Goal: Task Accomplishment & Management: Manage account settings

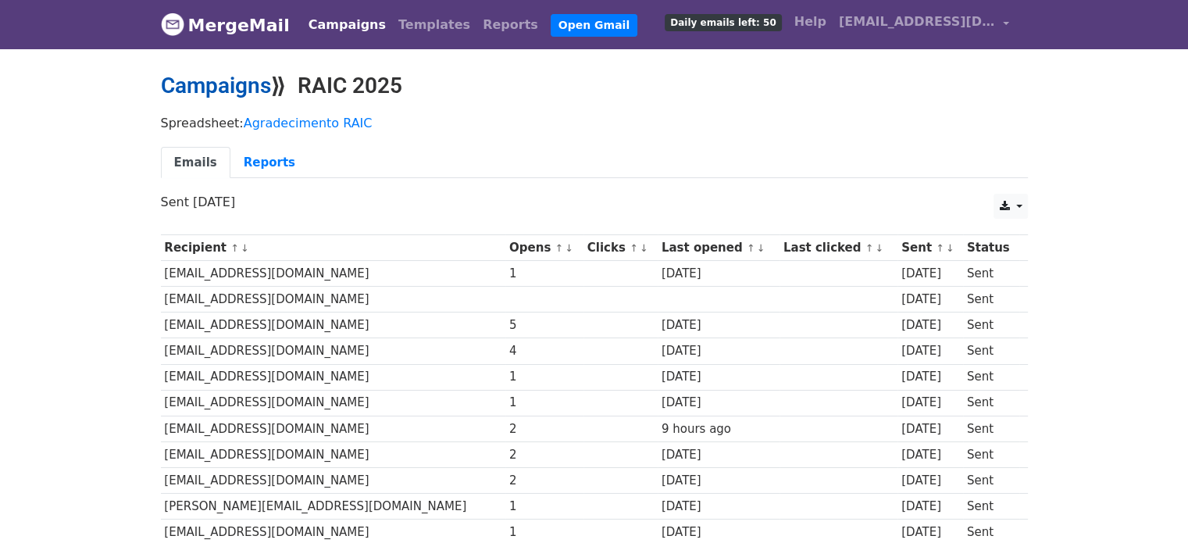
click at [222, 79] on link "Campaigns" at bounding box center [216, 86] width 110 height 26
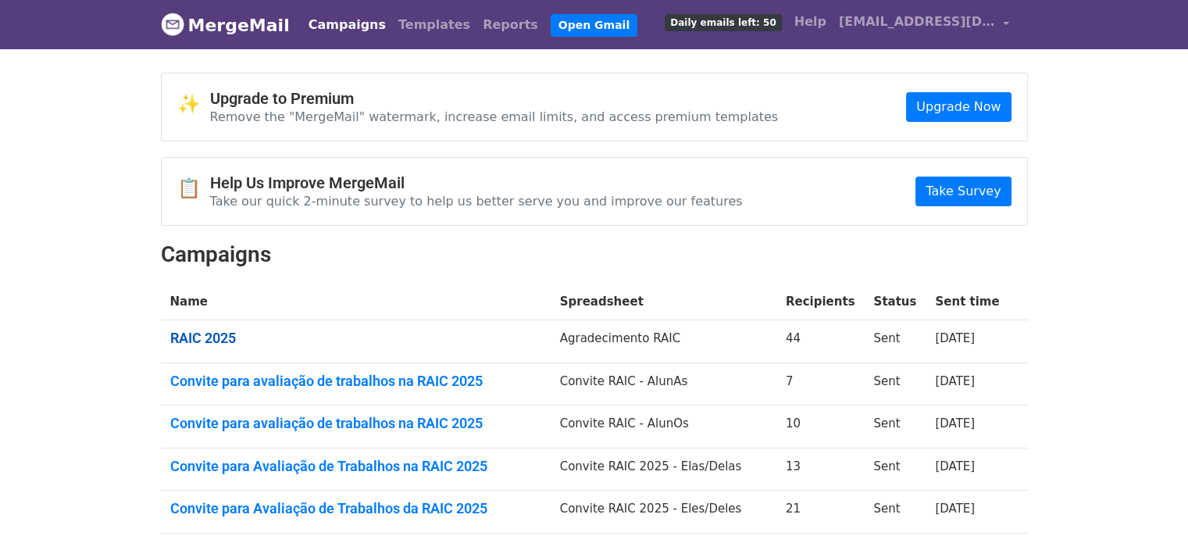
click at [204, 341] on link "RAIC 2025" at bounding box center [355, 338] width 371 height 17
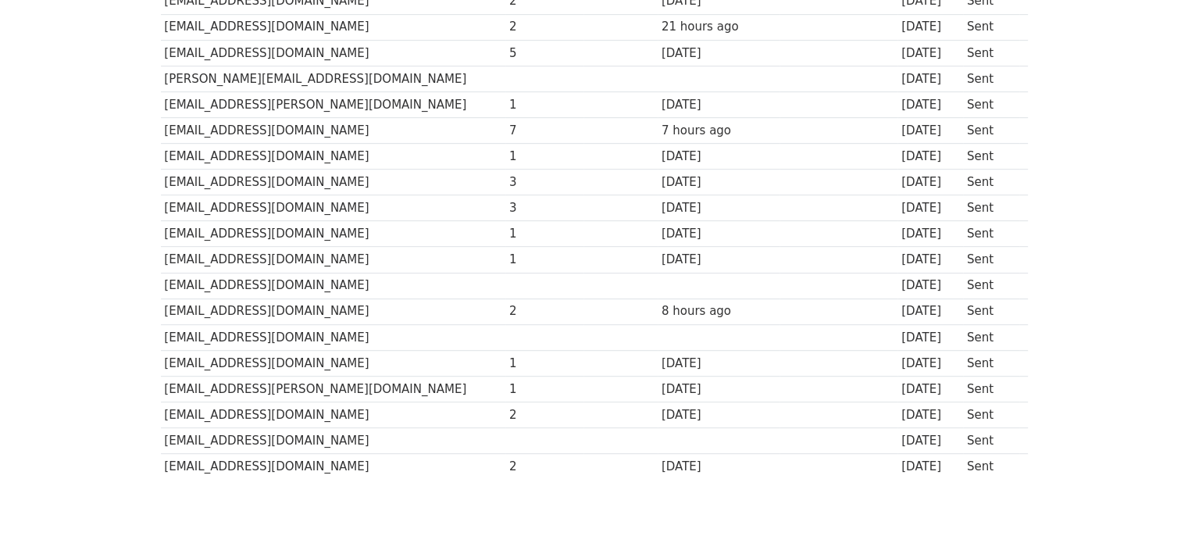
scroll to position [937, 0]
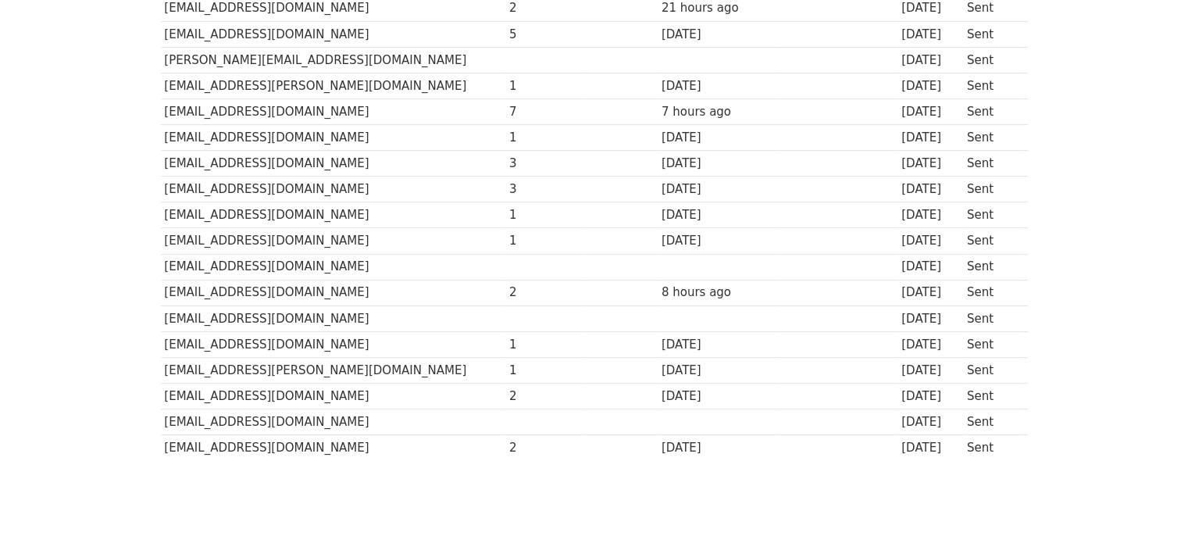
click at [509, 103] on div "7" at bounding box center [544, 112] width 70 height 18
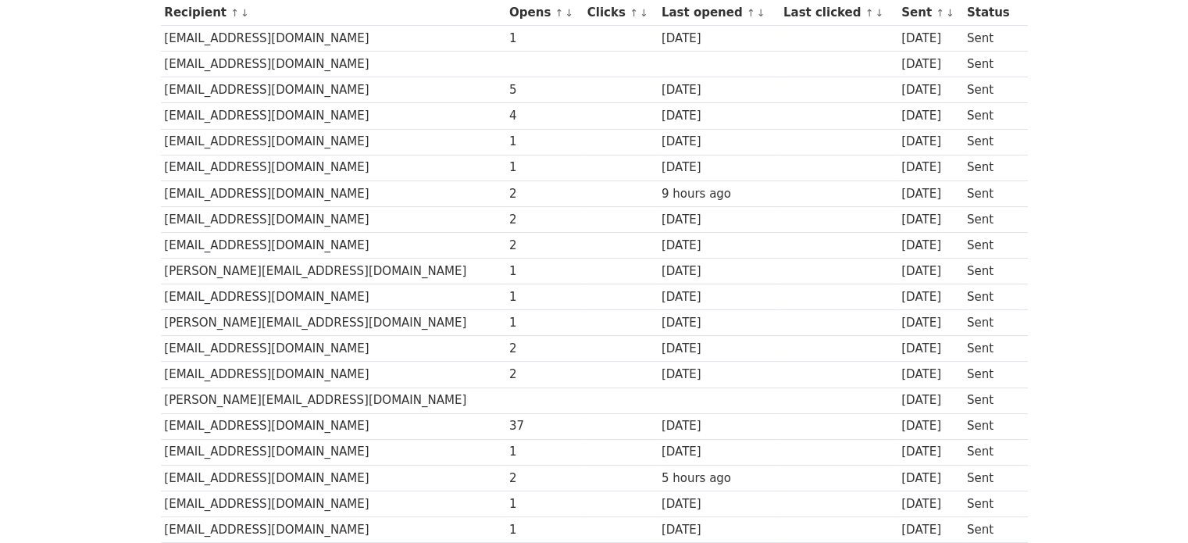
scroll to position [234, 0]
drag, startPoint x: 481, startPoint y: 87, endPoint x: 484, endPoint y: 68, distance: 18.9
click at [509, 87] on div "5" at bounding box center [544, 91] width 70 height 18
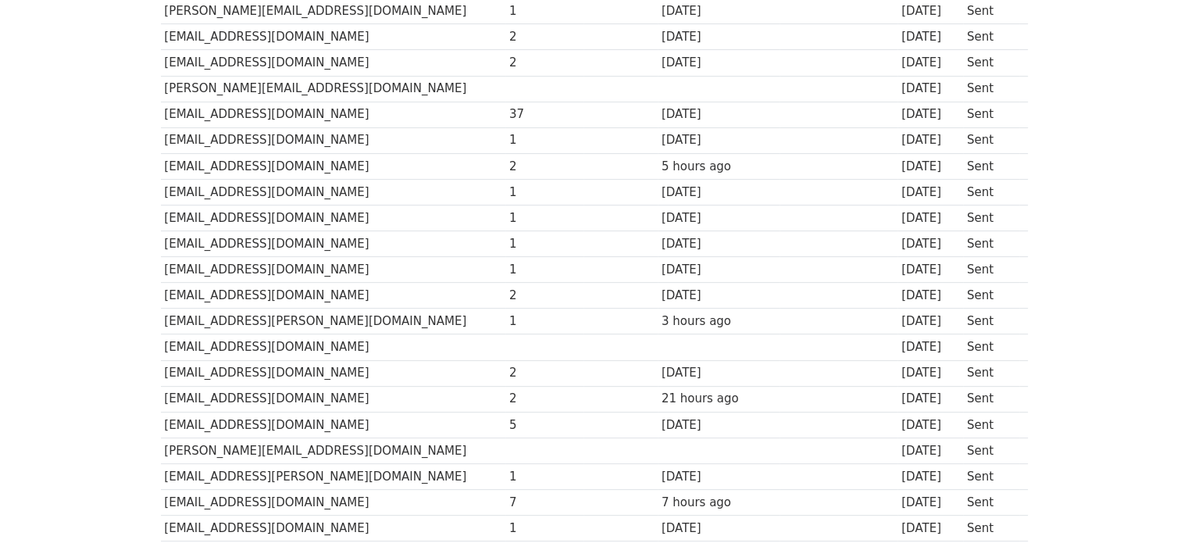
scroll to position [0, 0]
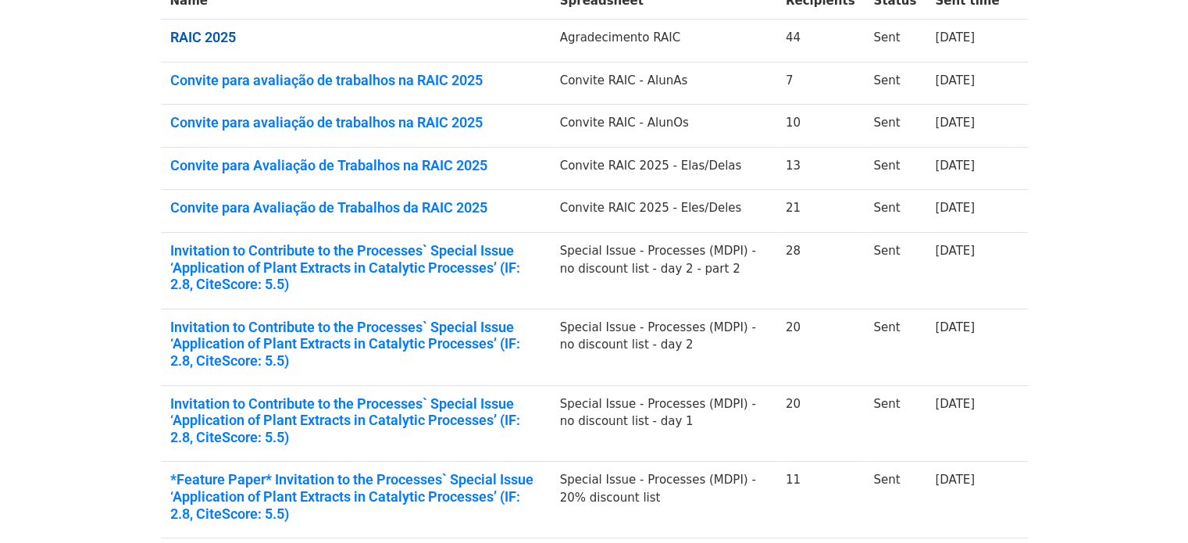
scroll to position [302, 0]
click at [439, 206] on link "Convite para Avaliação de Trabalhos da RAIC 2025" at bounding box center [355, 206] width 371 height 17
click at [435, 157] on link "Convite para Avaliação de Trabalhos na RAIC 2025" at bounding box center [355, 164] width 371 height 17
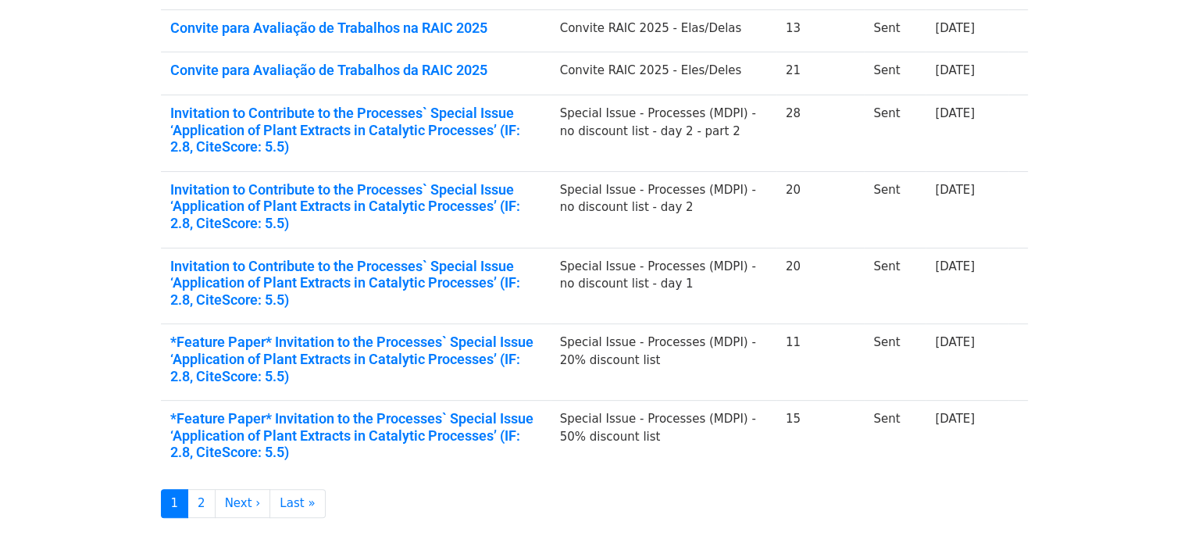
scroll to position [458, 0]
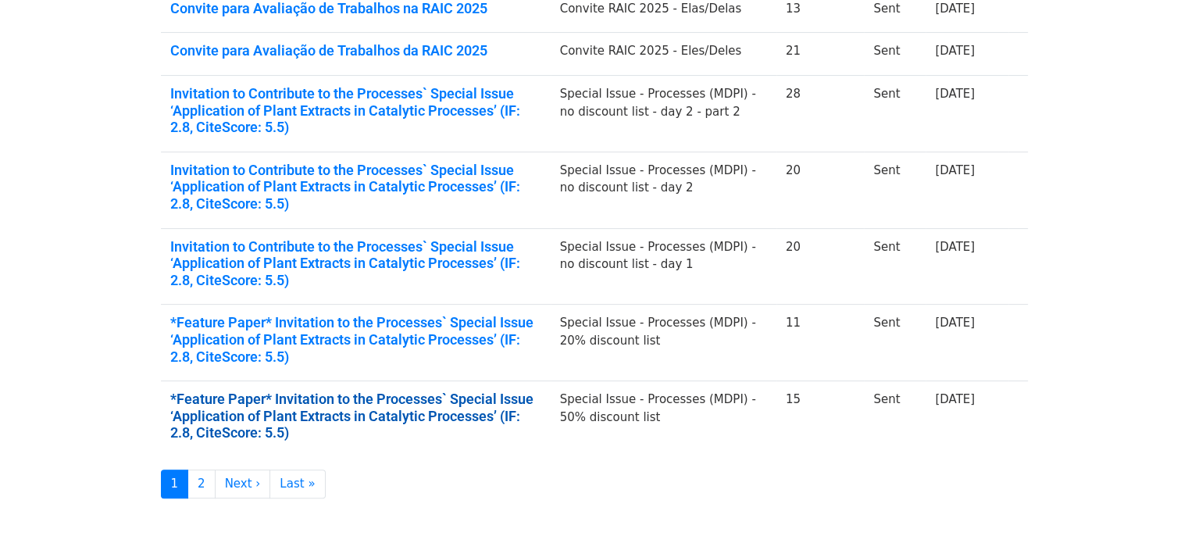
click at [330, 409] on link "*Feature Paper* Invitation to the Processes` Special Issue ‘Application of Plan…" at bounding box center [355, 416] width 371 height 51
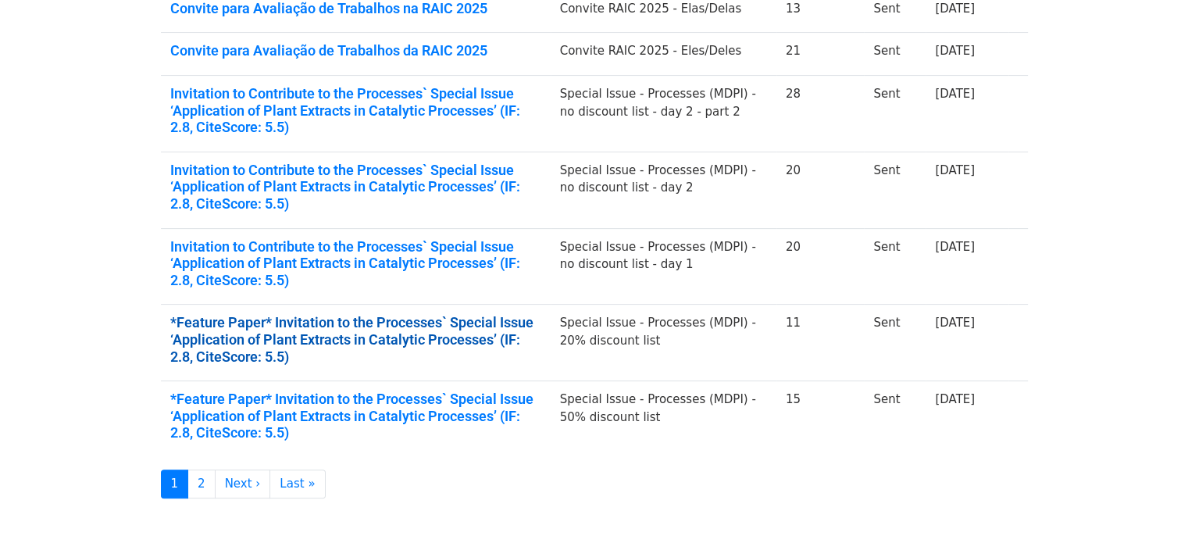
click at [284, 332] on link "*Feature Paper* Invitation to the Processes` Special Issue ‘Application of Plan…" at bounding box center [355, 339] width 371 height 51
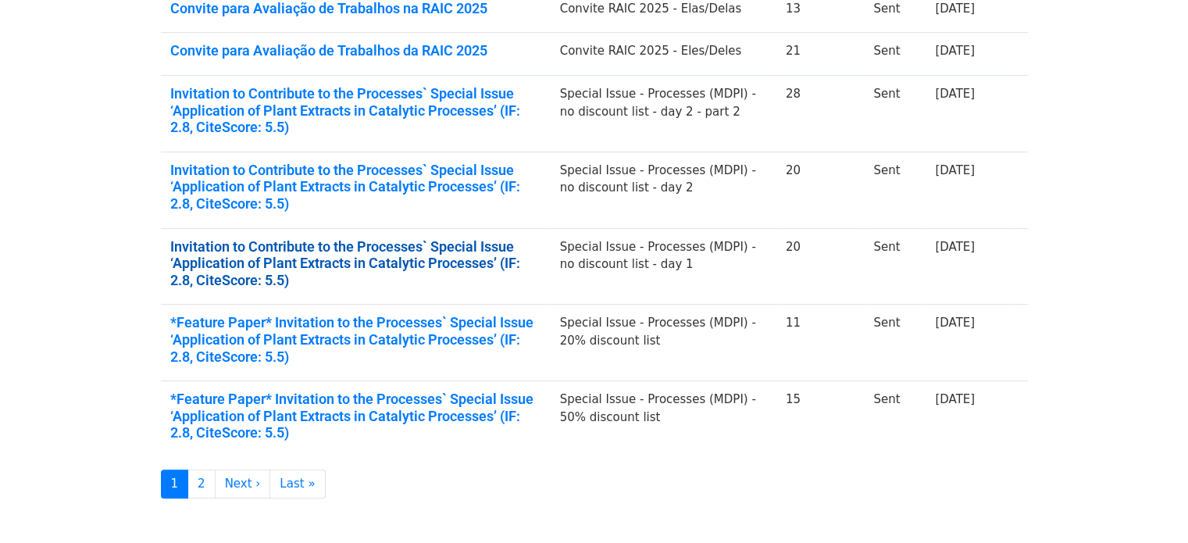
click at [275, 256] on link "Invitation to Contribute to the Processes` Special Issue ‘Application of Plant …" at bounding box center [355, 263] width 371 height 51
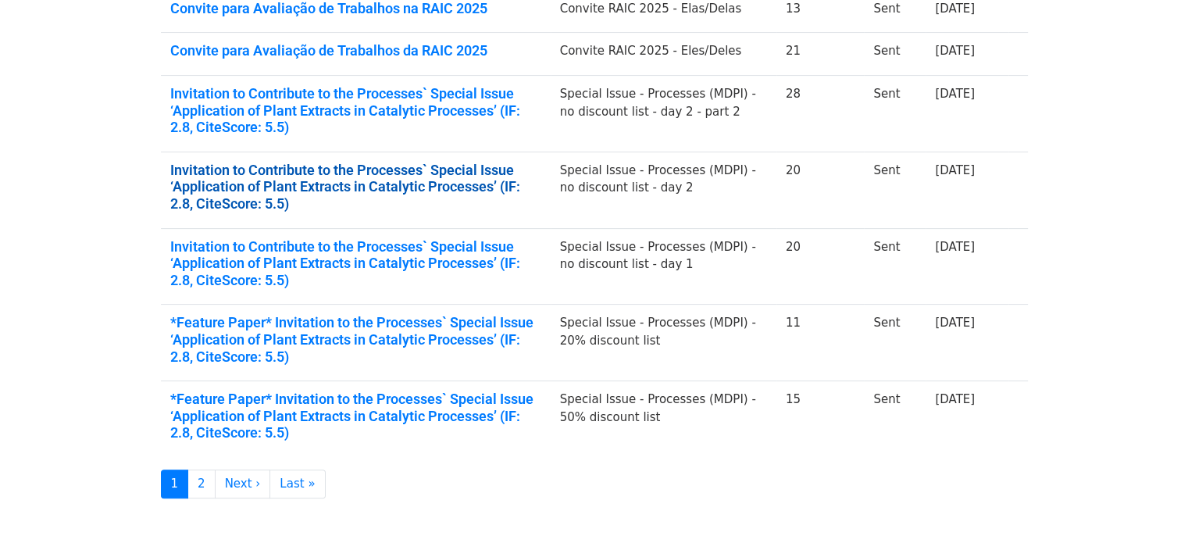
click at [350, 174] on link "Invitation to Contribute to the Processes` Special Issue ‘Application of Plant …" at bounding box center [355, 187] width 371 height 51
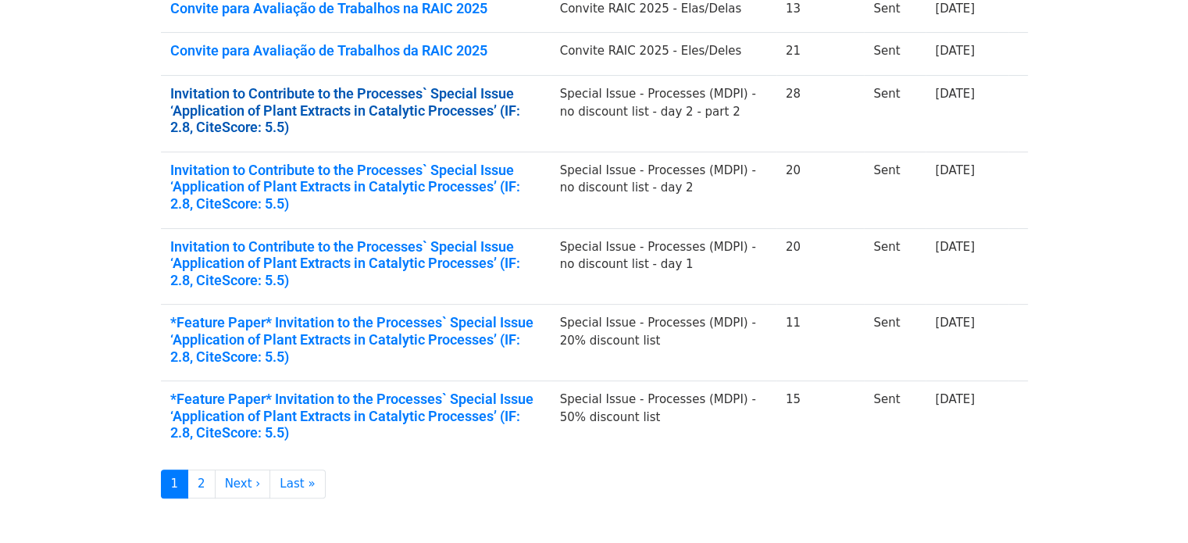
click at [312, 109] on link "Invitation to Contribute to the Processes` Special Issue ‘Application of Plant …" at bounding box center [355, 110] width 371 height 51
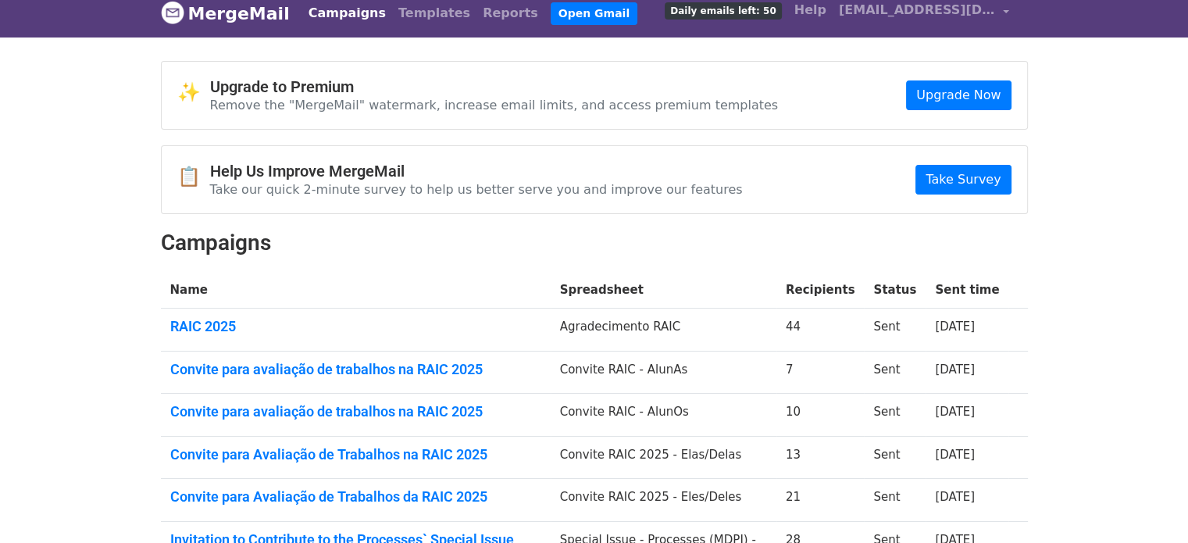
scroll to position [0, 0]
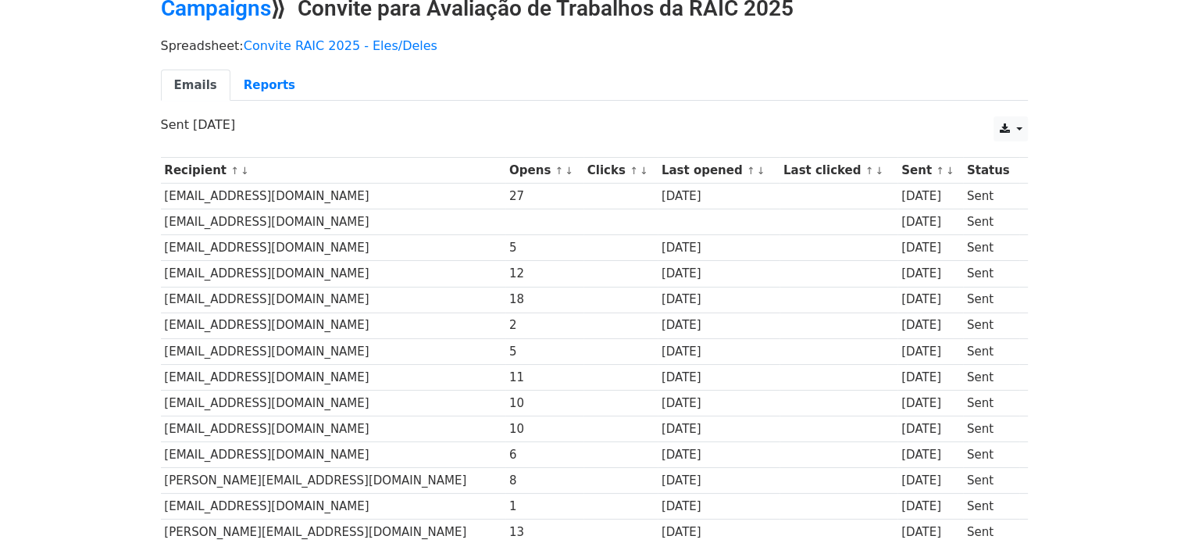
scroll to position [78, 0]
drag, startPoint x: 437, startPoint y: 298, endPoint x: 460, endPoint y: 297, distance: 22.7
click at [505, 297] on td "18" at bounding box center [544, 299] width 78 height 26
click at [518, 286] on td "18" at bounding box center [544, 299] width 78 height 26
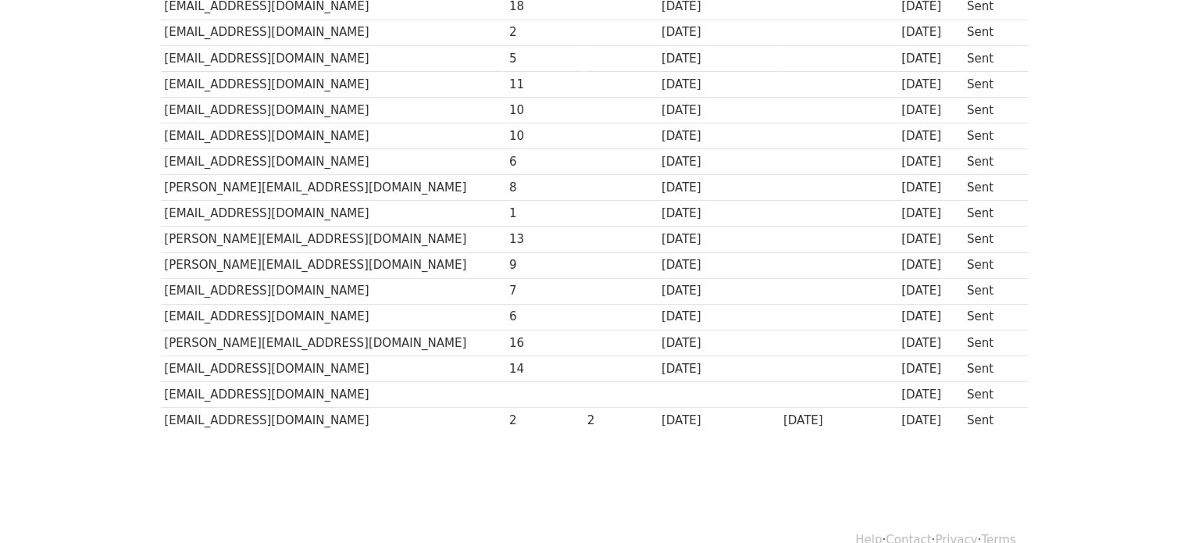
scroll to position [391, 0]
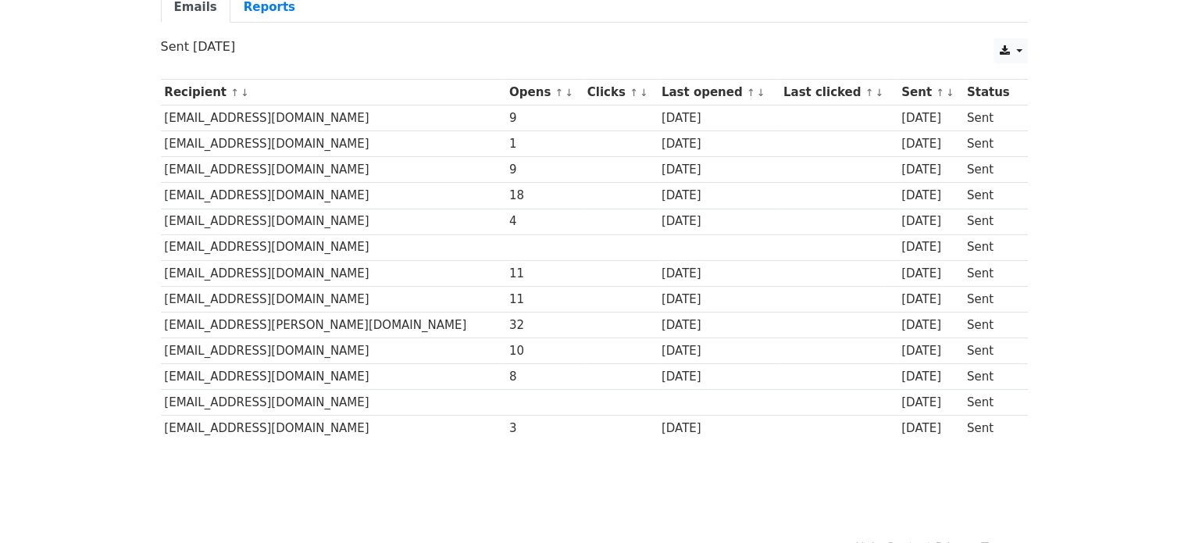
scroll to position [156, 0]
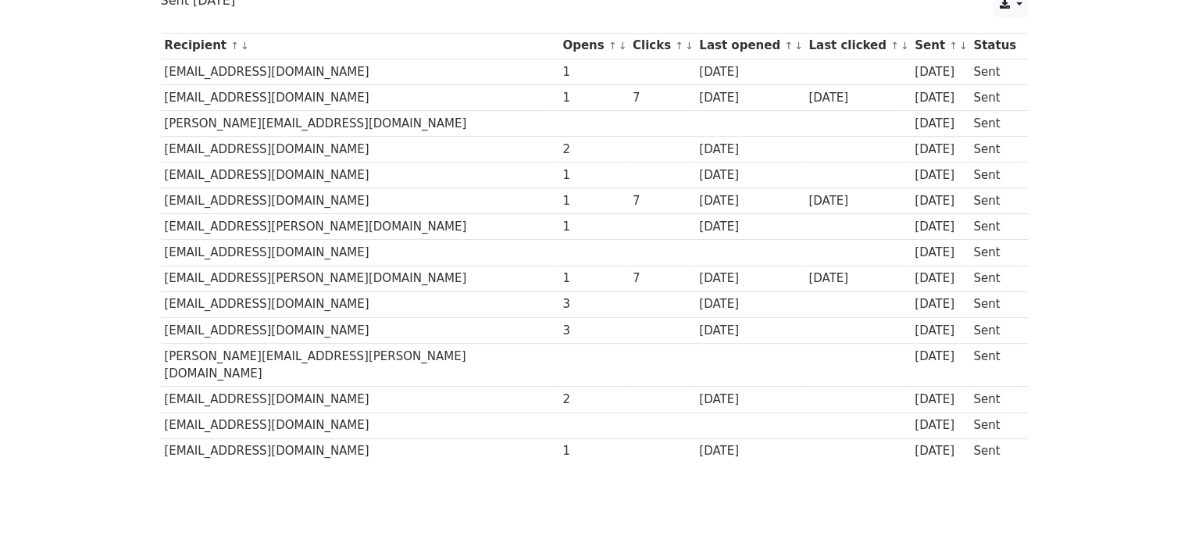
scroll to position [234, 0]
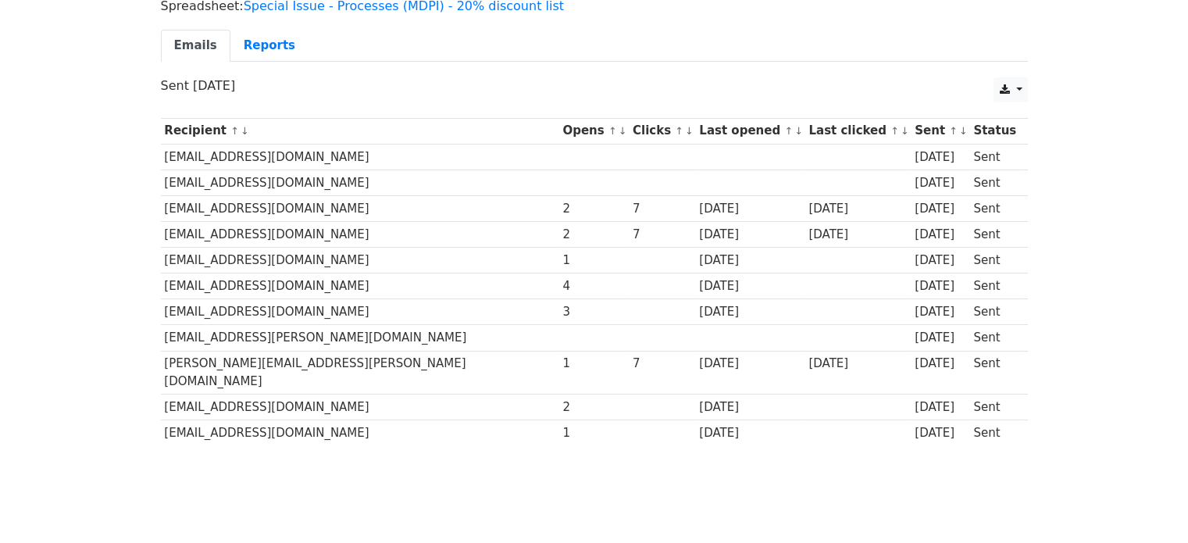
scroll to position [156, 0]
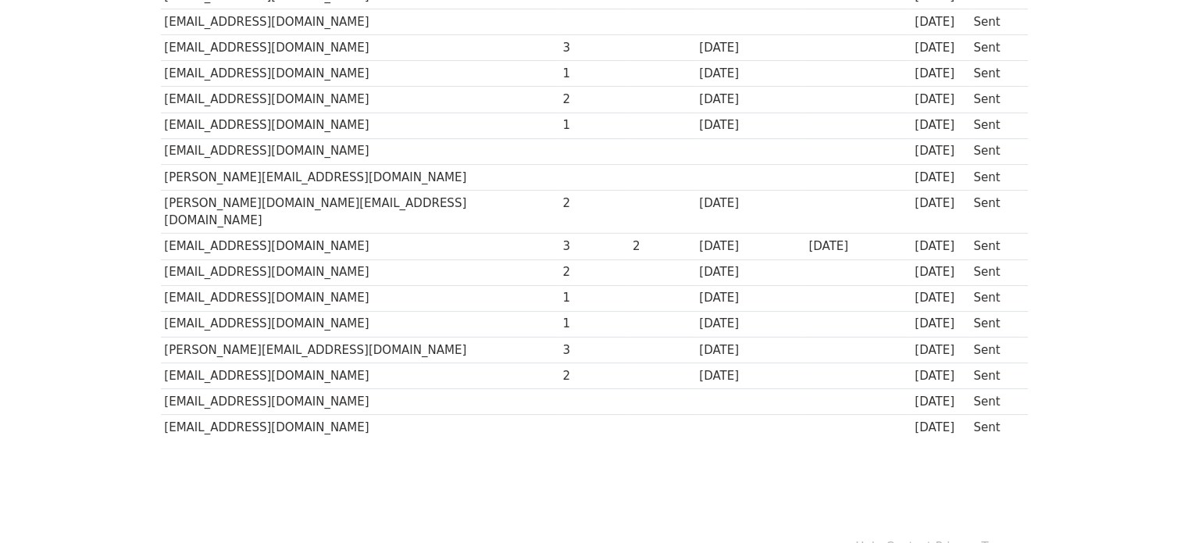
scroll to position [391, 0]
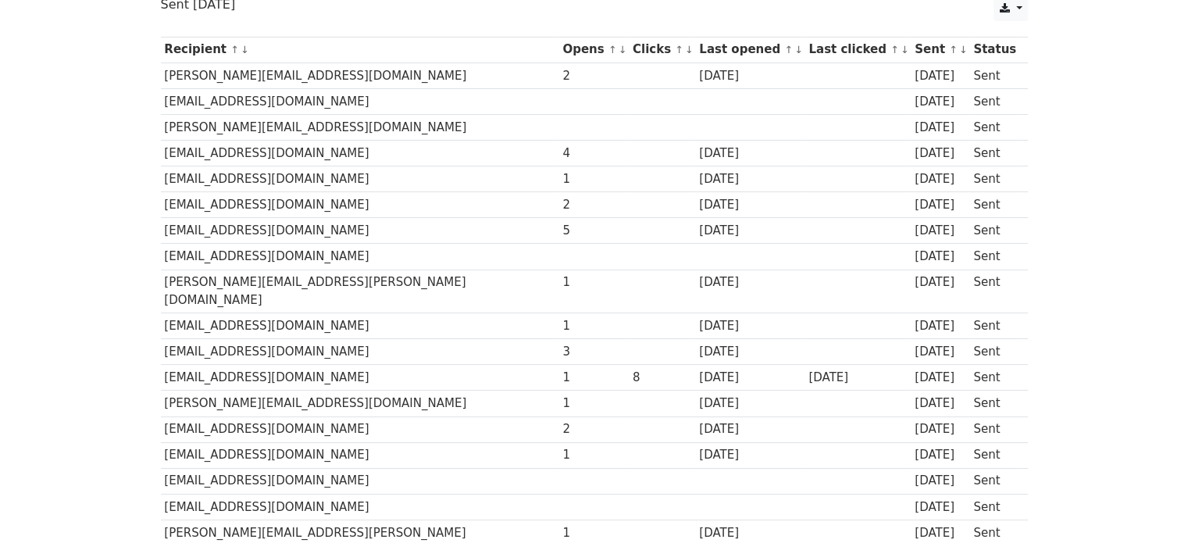
scroll to position [78, 0]
